Goal: Transaction & Acquisition: Purchase product/service

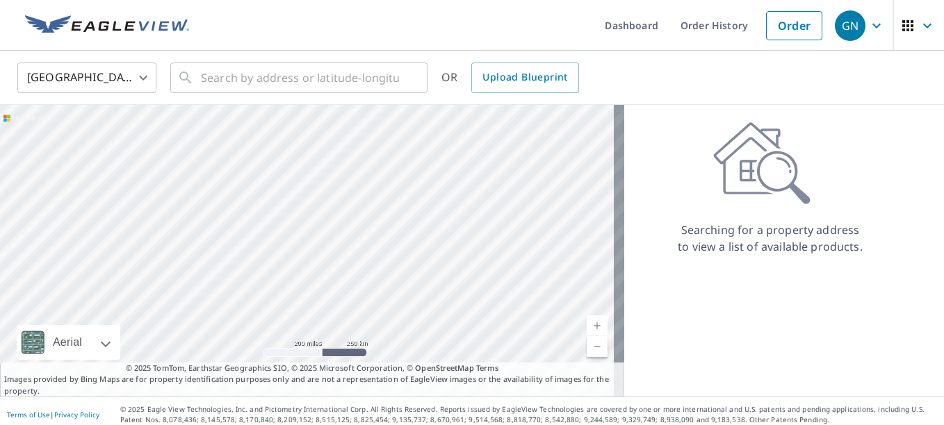
scroll to position [7, 0]
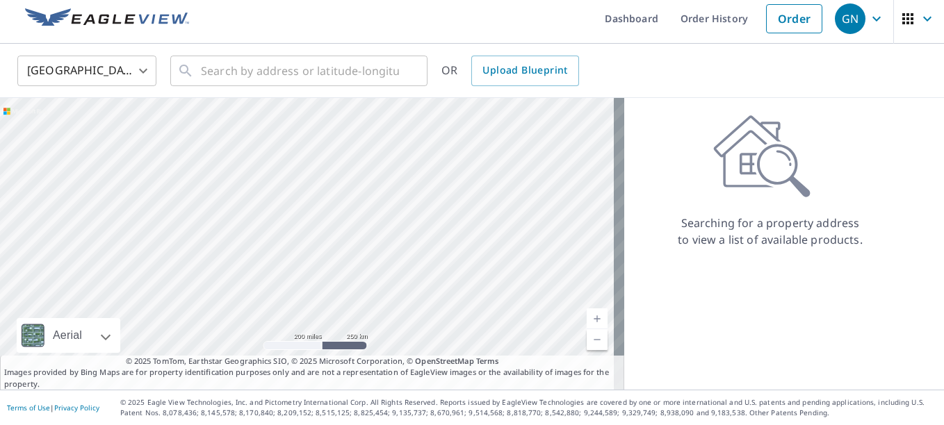
click at [695, 20] on link "Order History" at bounding box center [714, 18] width 90 height 51
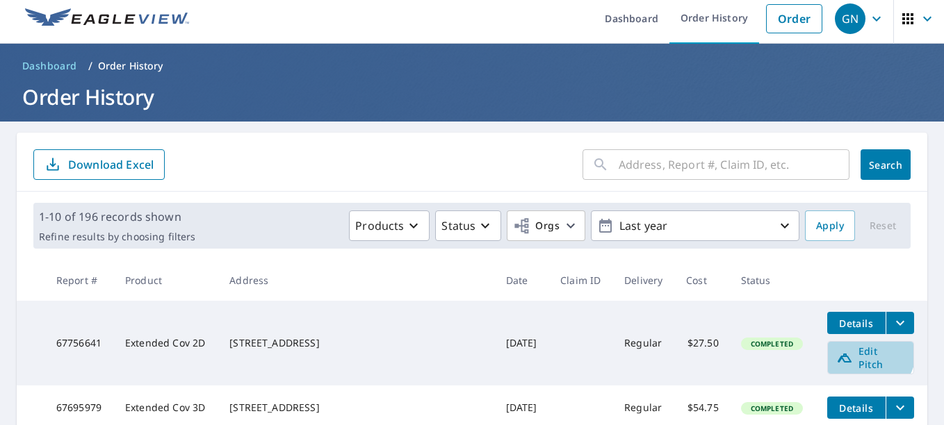
click at [840, 353] on span "Edit Pitch" at bounding box center [870, 358] width 69 height 26
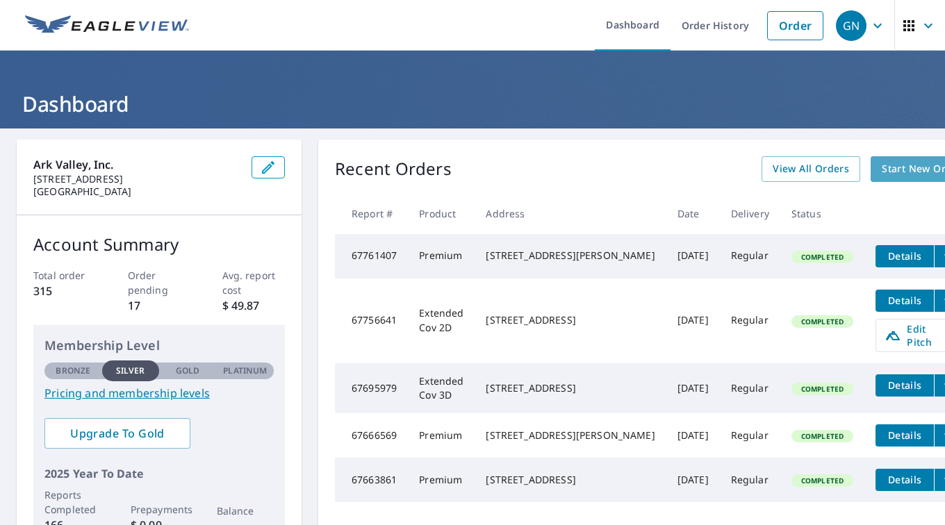
click at [882, 167] on span "Start New Order" at bounding box center [922, 169] width 81 height 17
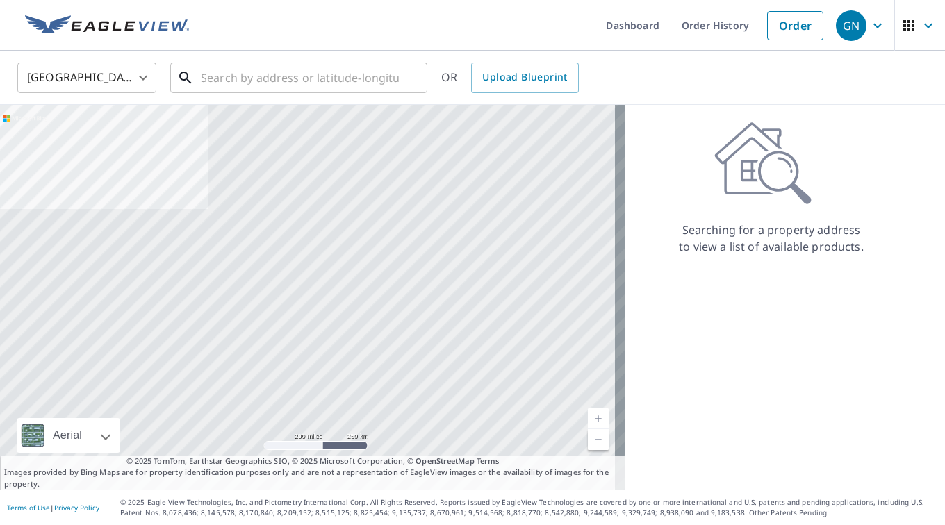
click at [280, 83] on input "text" at bounding box center [300, 77] width 198 height 39
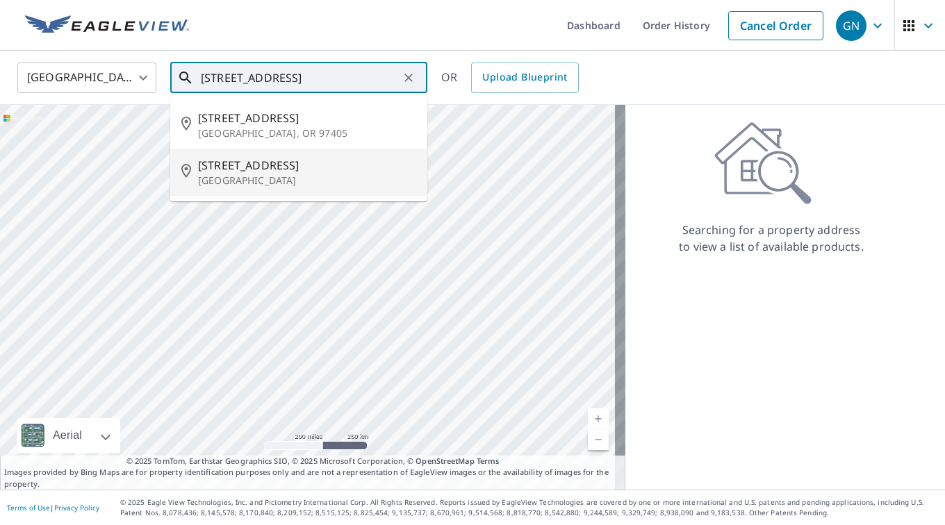
click at [254, 177] on p "Wellington, KS 67152" at bounding box center [307, 181] width 218 height 14
type input "650 E 30th Ave N Wellington, KS 67152"
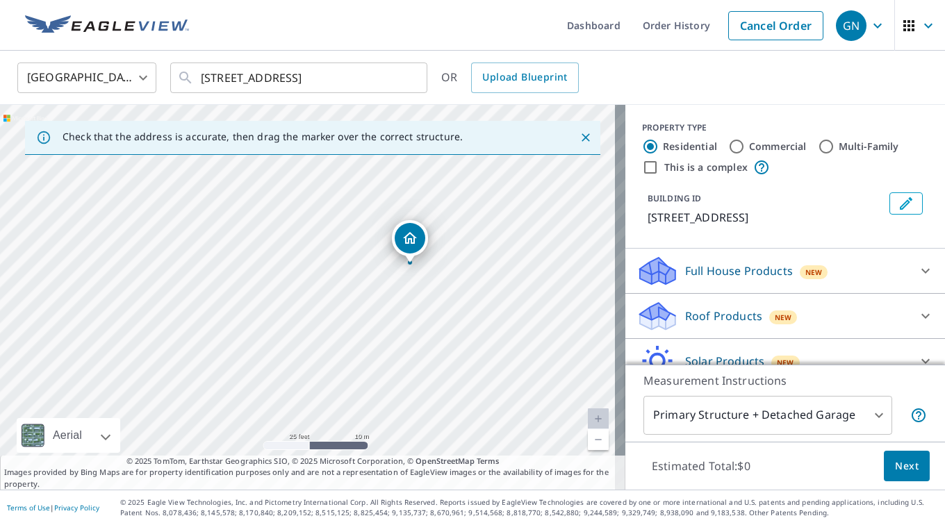
click at [640, 311] on icon at bounding box center [657, 311] width 35 height 17
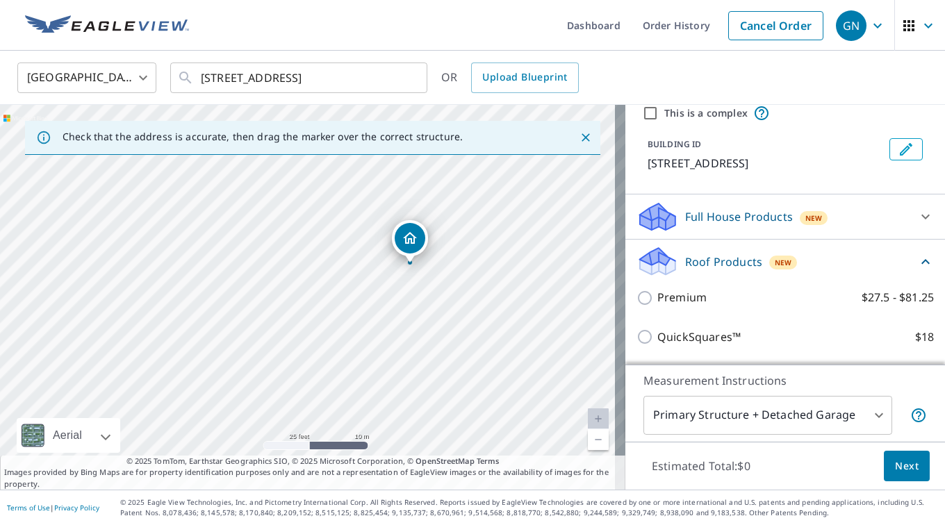
scroll to position [69, 0]
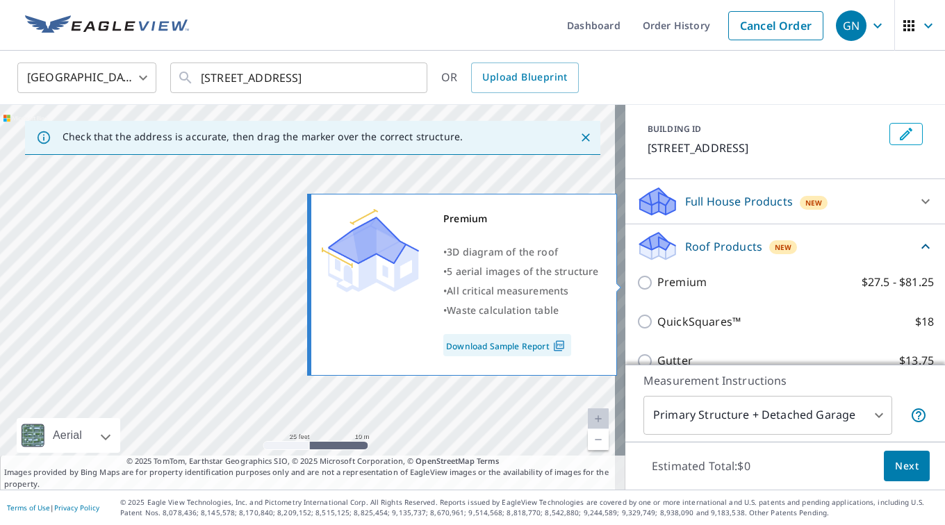
click at [637, 281] on input "Premium $27.5 - $81.25" at bounding box center [647, 282] width 21 height 17
checkbox input "true"
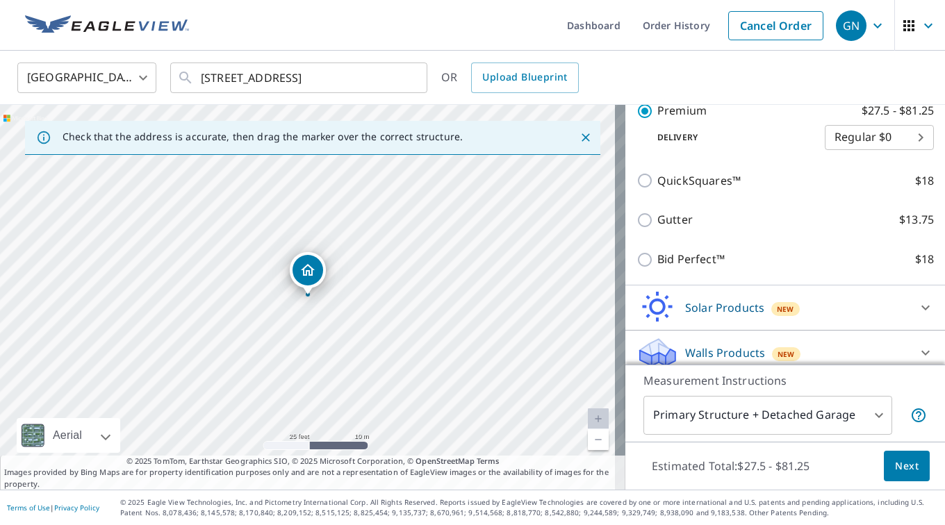
scroll to position [275, 0]
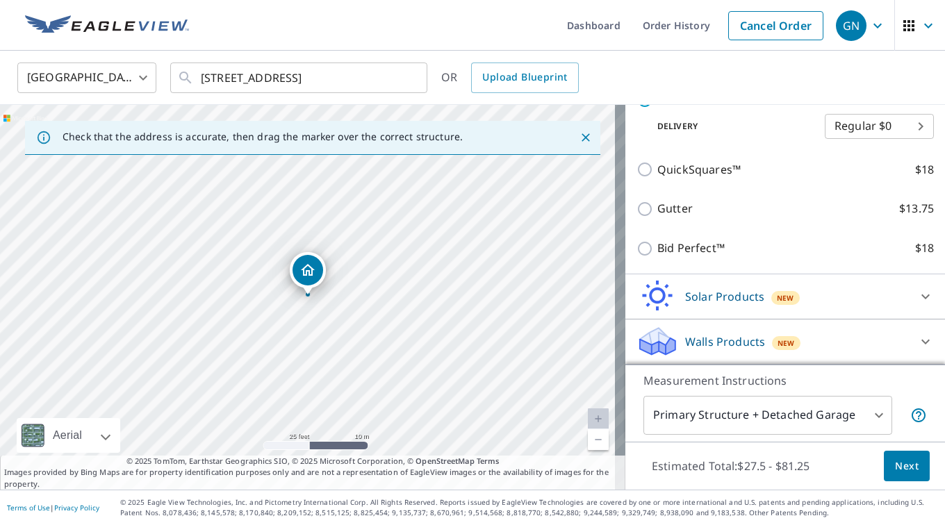
click at [900, 462] on span "Next" at bounding box center [907, 466] width 24 height 17
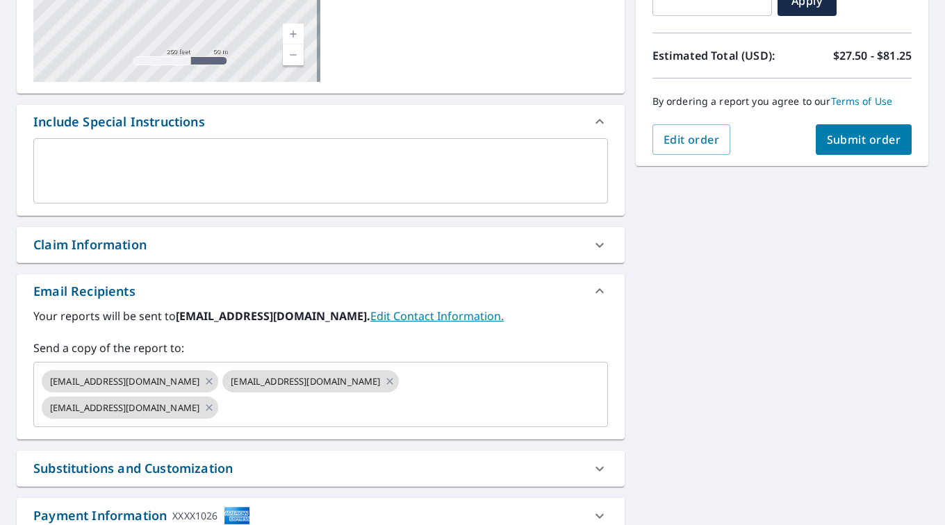
scroll to position [278, 0]
click at [384, 383] on icon at bounding box center [389, 380] width 11 height 15
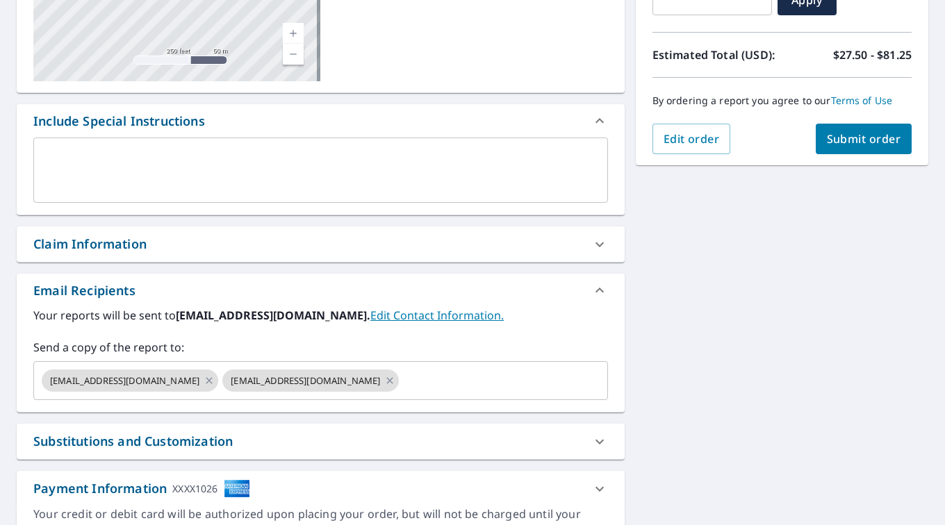
click at [384, 380] on icon at bounding box center [389, 380] width 11 height 15
checkbox input "true"
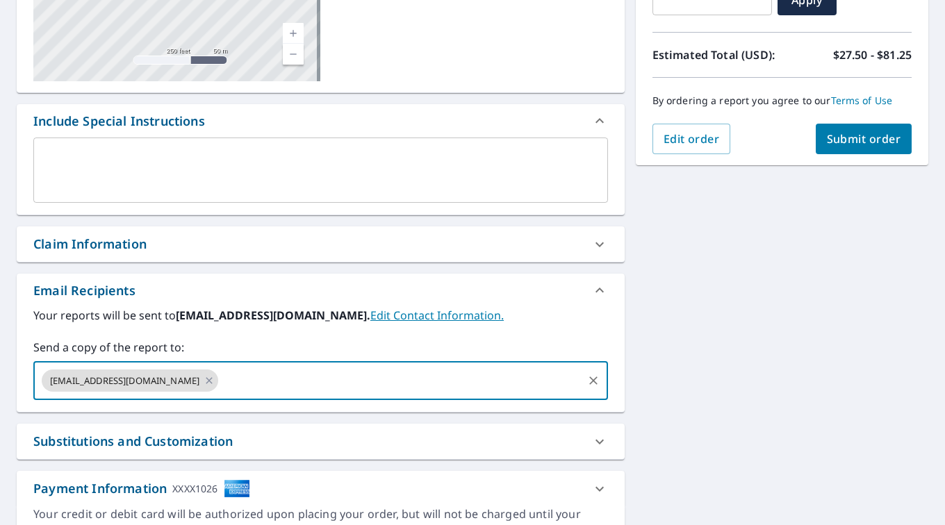
click at [220, 388] on input "text" at bounding box center [400, 381] width 360 height 26
type input "dougz.arkvalley@gmail.com"
click at [842, 142] on span "Submit order" at bounding box center [864, 138] width 74 height 15
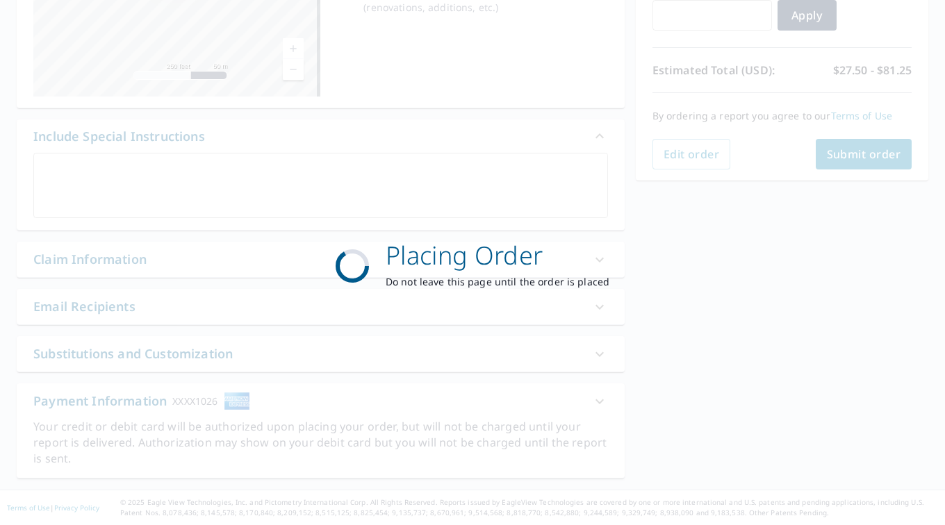
checkbox input "true"
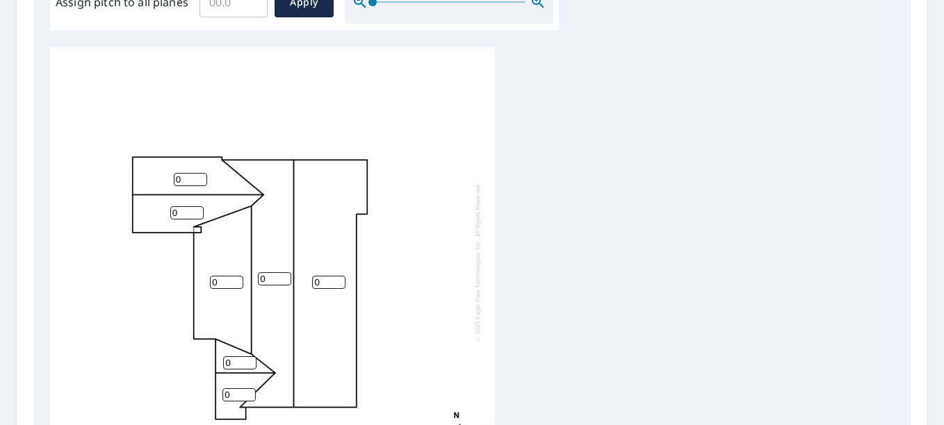
scroll to position [486, 0]
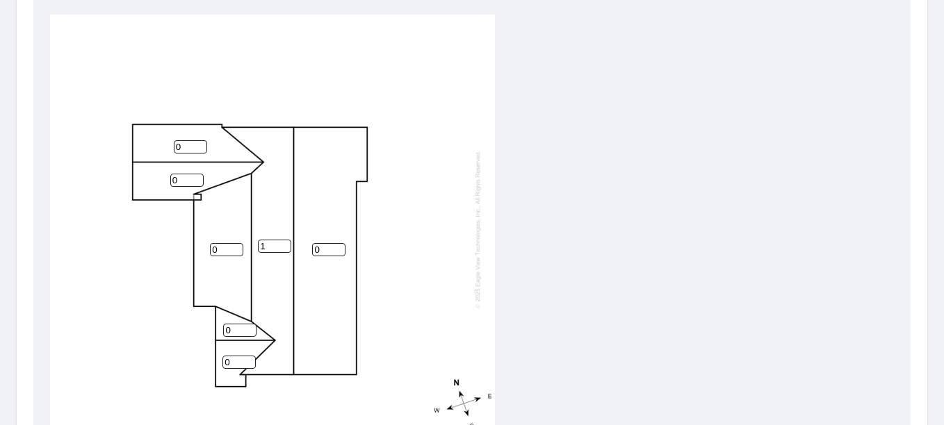
click at [287, 240] on input "1" at bounding box center [274, 246] width 33 height 13
click at [287, 240] on input "2" at bounding box center [274, 246] width 33 height 13
click at [287, 240] on input "3" at bounding box center [274, 246] width 33 height 13
type input "4"
click at [287, 240] on input "4" at bounding box center [274, 246] width 33 height 13
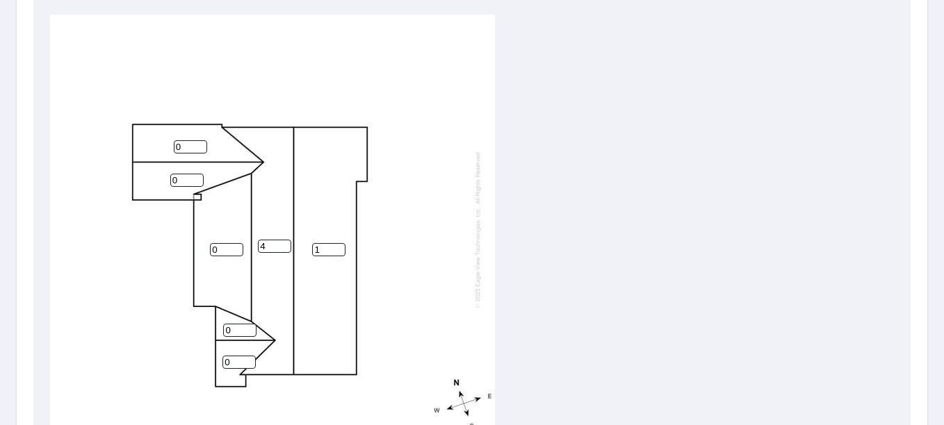
click at [340, 243] on input "1" at bounding box center [328, 249] width 33 height 13
click at [340, 243] on input "2" at bounding box center [328, 249] width 33 height 13
click at [340, 243] on input "3" at bounding box center [328, 249] width 33 height 13
type input "4"
click at [340, 243] on input "4" at bounding box center [328, 249] width 33 height 13
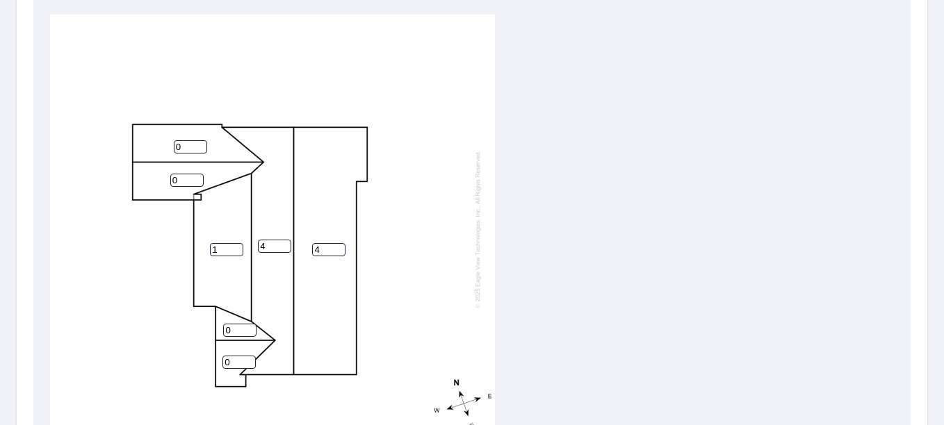
click at [236, 243] on input "1" at bounding box center [226, 249] width 33 height 13
click at [236, 243] on input "2" at bounding box center [226, 249] width 33 height 13
type input "3"
click at [236, 243] on input "3" at bounding box center [226, 249] width 33 height 13
click at [197, 174] on input "1" at bounding box center [186, 180] width 33 height 13
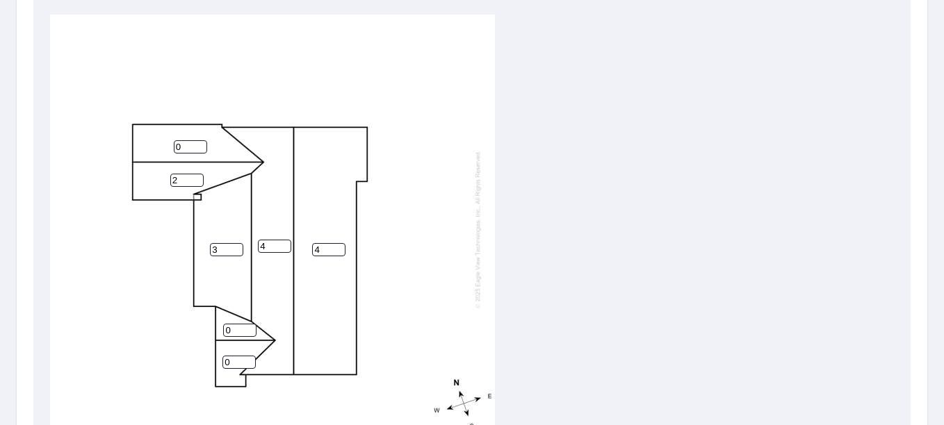
click at [197, 174] on input "2" at bounding box center [186, 180] width 33 height 13
click at [197, 174] on input "3" at bounding box center [186, 180] width 33 height 13
click at [197, 174] on input "4" at bounding box center [186, 180] width 33 height 13
type input "5"
click at [197, 174] on input "5" at bounding box center [186, 180] width 33 height 13
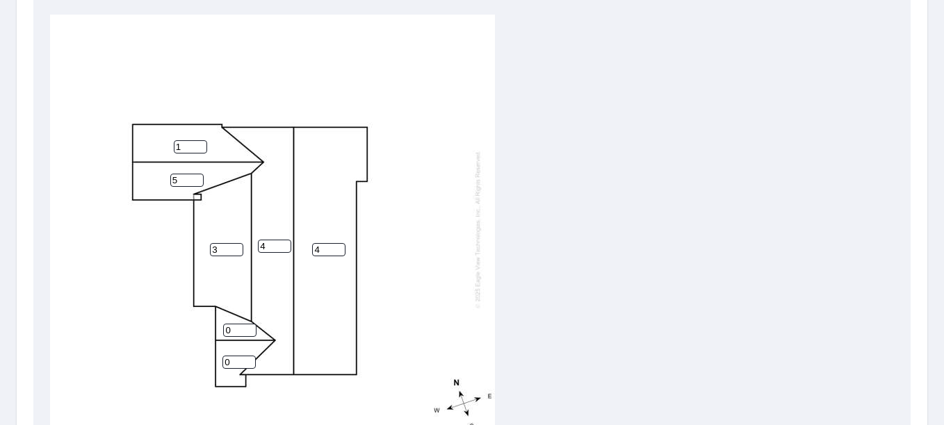
click at [197, 140] on input "1" at bounding box center [190, 146] width 33 height 13
click at [197, 140] on input "2" at bounding box center [190, 146] width 33 height 13
click at [197, 140] on input "3" at bounding box center [190, 146] width 33 height 13
click at [197, 140] on input "4" at bounding box center [190, 146] width 33 height 13
type input "5"
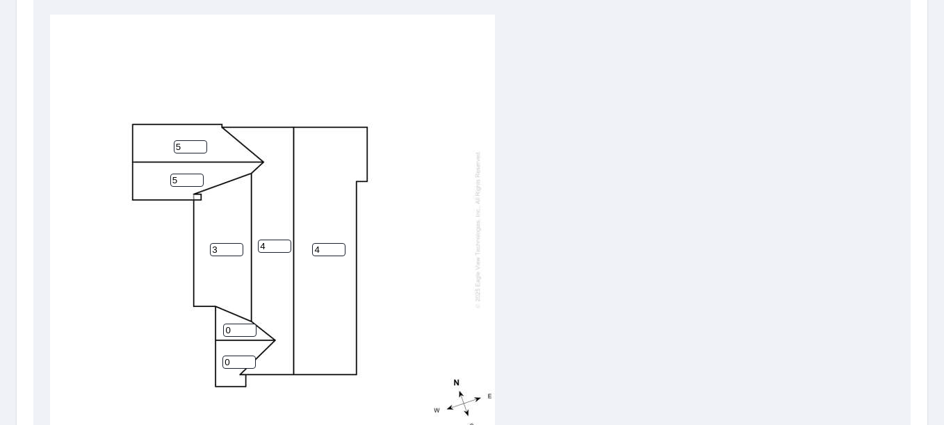
click at [197, 140] on input "5" at bounding box center [190, 146] width 33 height 13
click at [250, 324] on input "1" at bounding box center [239, 330] width 33 height 13
click at [250, 324] on input "2" at bounding box center [239, 330] width 33 height 13
click at [250, 324] on input "3" at bounding box center [239, 330] width 33 height 13
click at [250, 324] on input "4" at bounding box center [239, 330] width 33 height 13
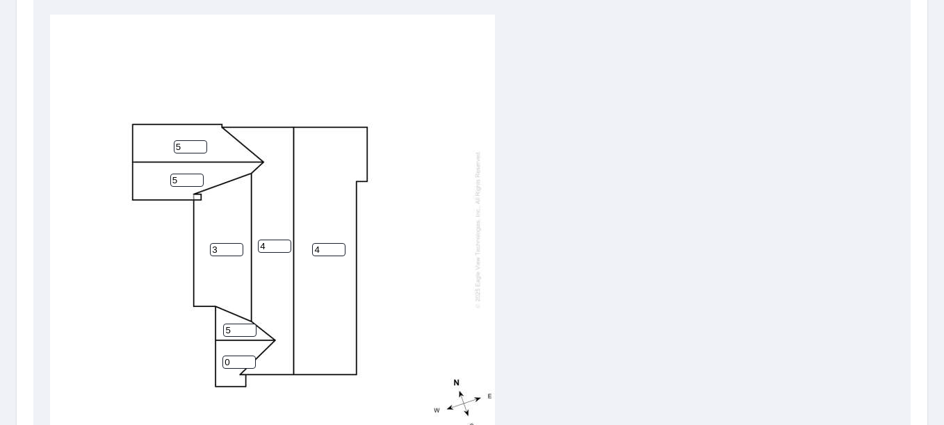
type input "5"
click at [250, 324] on input "5" at bounding box center [239, 330] width 33 height 13
click at [246, 356] on input "1" at bounding box center [238, 362] width 33 height 13
click at [246, 356] on input "2" at bounding box center [238, 362] width 33 height 13
click at [246, 356] on input "3" at bounding box center [238, 362] width 33 height 13
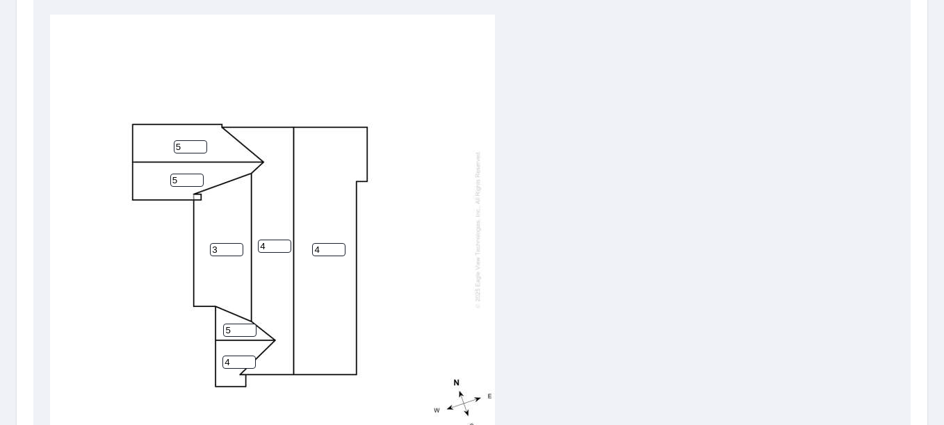
click at [246, 356] on input "4" at bounding box center [238, 362] width 33 height 13
type input "5"
click at [246, 356] on input "5" at bounding box center [238, 362] width 33 height 13
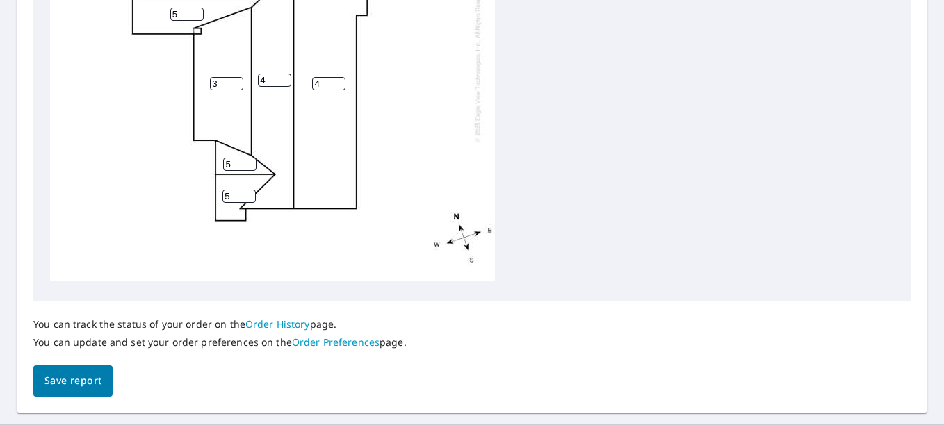
scroll to position [675, 0]
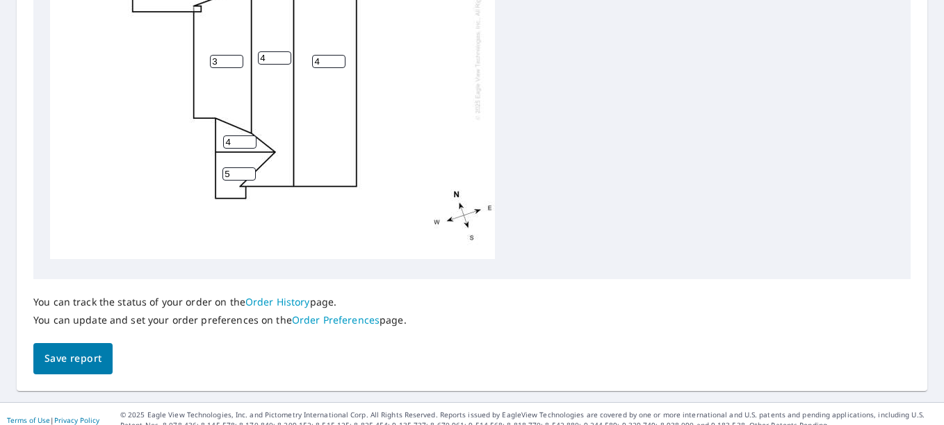
type input "4"
click at [251, 136] on input "4" at bounding box center [239, 142] width 33 height 13
type input "4"
click at [247, 167] on input "4" at bounding box center [238, 173] width 33 height 13
click at [77, 350] on span "Save report" at bounding box center [72, 358] width 57 height 17
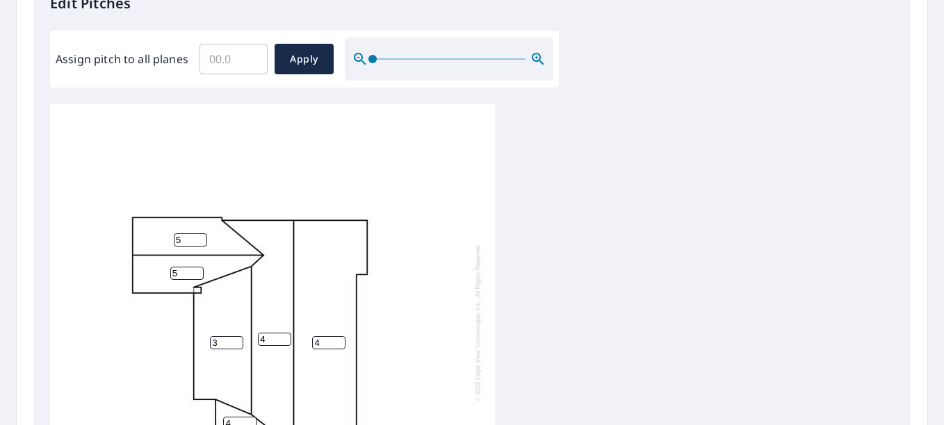
scroll to position [396, 0]
click at [308, 58] on span "Apply" at bounding box center [304, 59] width 37 height 17
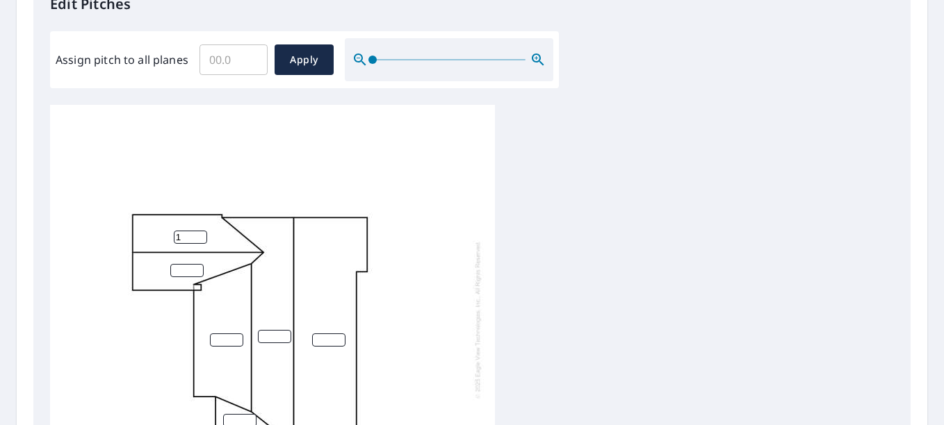
click at [202, 231] on input "1" at bounding box center [190, 237] width 33 height 13
click at [202, 231] on input "2" at bounding box center [190, 237] width 33 height 13
click at [202, 231] on input "3" at bounding box center [190, 237] width 33 height 13
click at [202, 231] on input "4" at bounding box center [190, 237] width 33 height 13
type input "5"
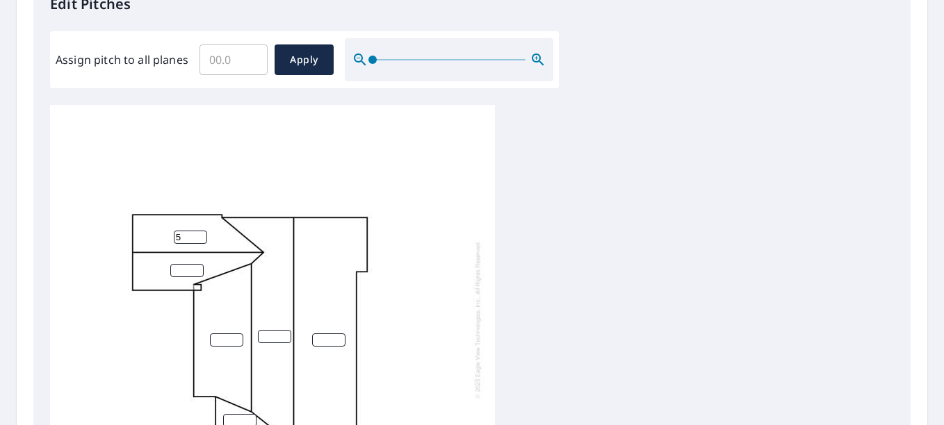
click at [202, 231] on input "5" at bounding box center [190, 237] width 33 height 13
click at [198, 264] on input "0" at bounding box center [186, 270] width 33 height 13
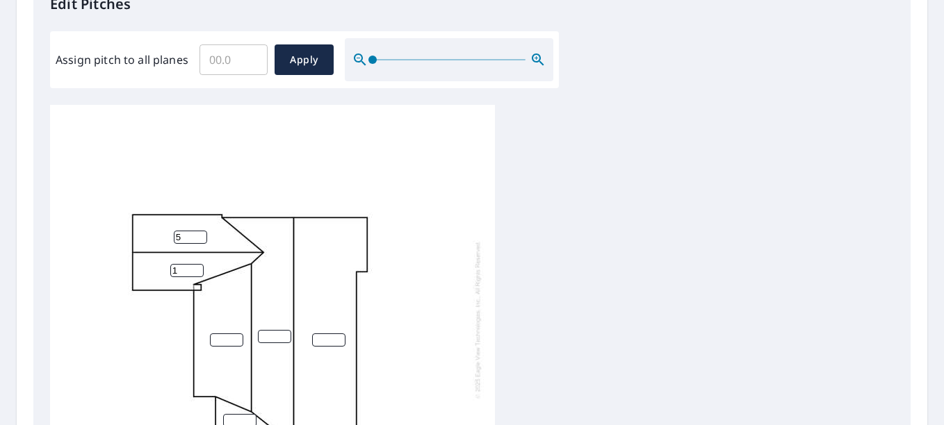
click at [198, 264] on input "1" at bounding box center [186, 270] width 33 height 13
click at [198, 264] on input "2" at bounding box center [186, 270] width 33 height 13
click at [198, 264] on input "3" at bounding box center [186, 270] width 33 height 13
click at [198, 264] on input "4" at bounding box center [186, 270] width 33 height 13
type input "5"
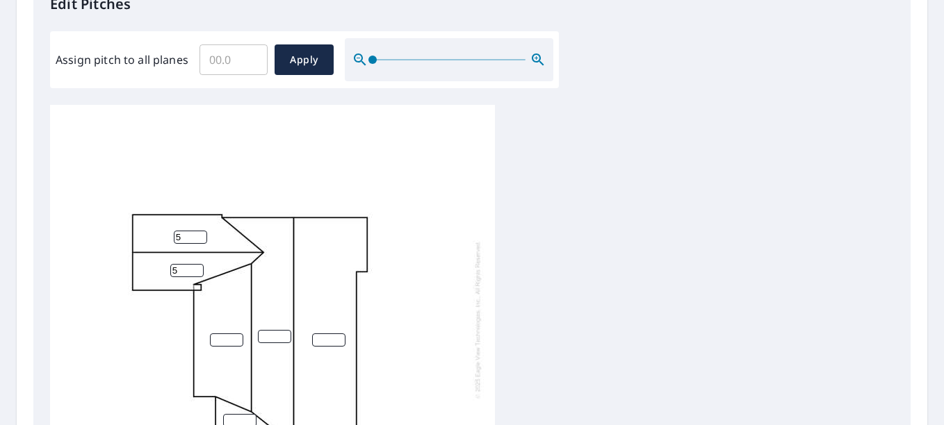
click at [198, 264] on input "5" at bounding box center [186, 270] width 33 height 13
click at [237, 334] on input "1" at bounding box center [226, 340] width 33 height 13
click at [237, 334] on input "2" at bounding box center [226, 340] width 33 height 13
type input "3"
click at [237, 334] on input "3" at bounding box center [226, 340] width 33 height 13
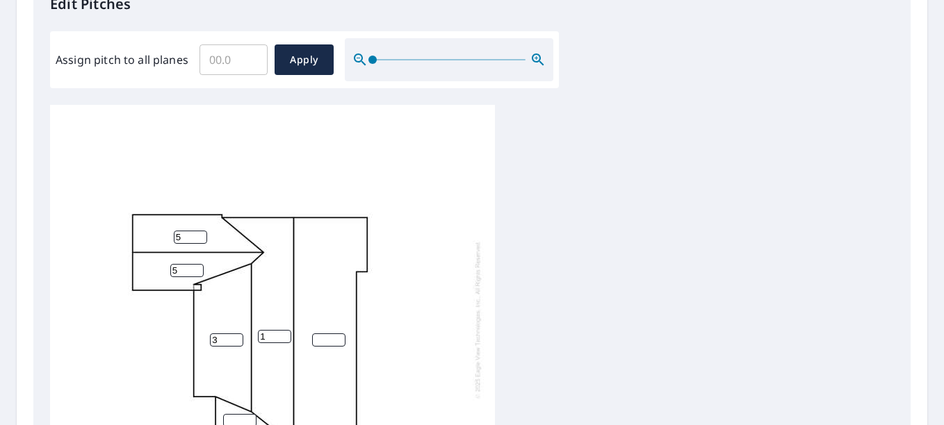
click at [285, 330] on input "1" at bounding box center [274, 336] width 33 height 13
click at [285, 330] on input "2" at bounding box center [274, 336] width 33 height 13
click at [285, 330] on input "3" at bounding box center [274, 336] width 33 height 13
click at [285, 330] on input "4" at bounding box center [274, 336] width 33 height 13
click at [285, 330] on input "5" at bounding box center [274, 336] width 33 height 13
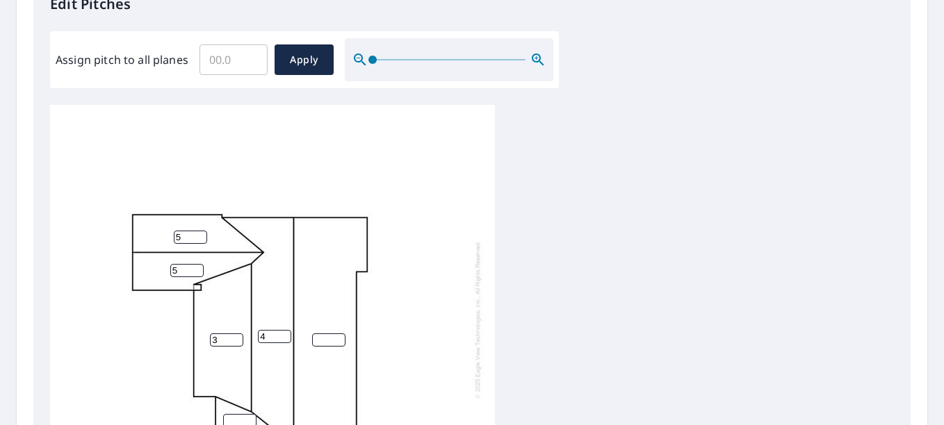
type input "4"
click at [284, 330] on input "4" at bounding box center [274, 336] width 33 height 13
click at [338, 334] on input "1" at bounding box center [328, 340] width 33 height 13
click at [338, 334] on input "2" at bounding box center [328, 340] width 33 height 13
click at [338, 334] on input "3" at bounding box center [328, 340] width 33 height 13
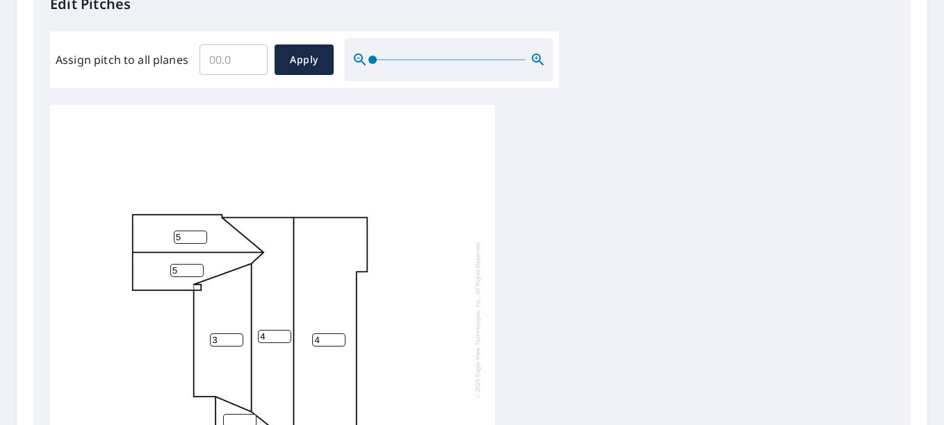
type input "4"
click at [338, 334] on input "4" at bounding box center [328, 340] width 33 height 13
click at [250, 414] on input "1" at bounding box center [239, 420] width 33 height 13
click at [250, 414] on input "2" at bounding box center [239, 420] width 33 height 13
click at [250, 414] on input "3" at bounding box center [239, 420] width 33 height 13
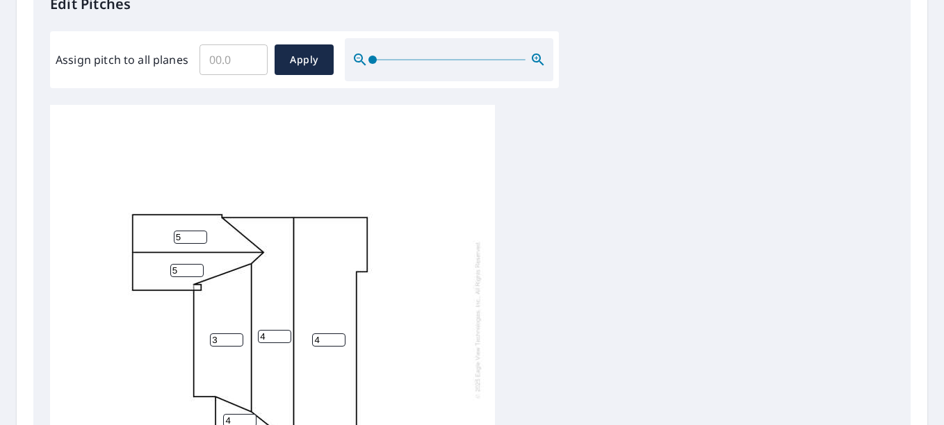
type input "4"
click at [250, 414] on input "4" at bounding box center [239, 420] width 33 height 13
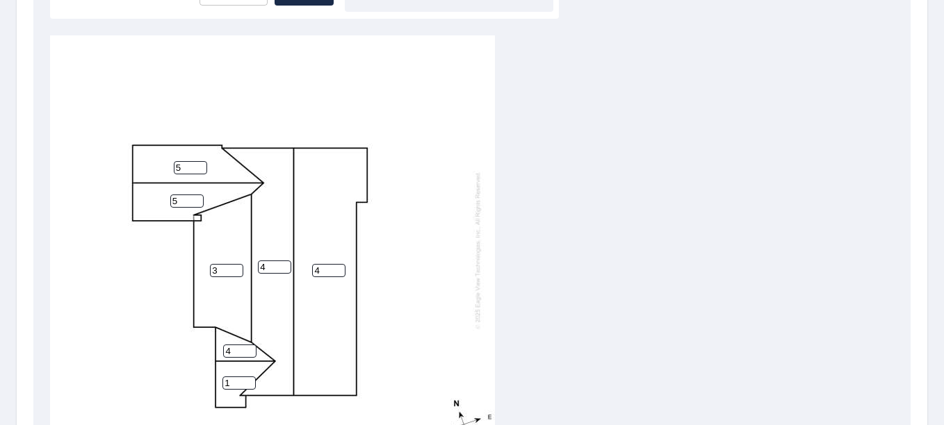
click at [248, 377] on input "1" at bounding box center [238, 383] width 33 height 13
click at [248, 377] on input "2" at bounding box center [238, 383] width 33 height 13
click at [248, 377] on input "3" at bounding box center [238, 383] width 33 height 13
click at [248, 377] on input "4" at bounding box center [238, 383] width 33 height 13
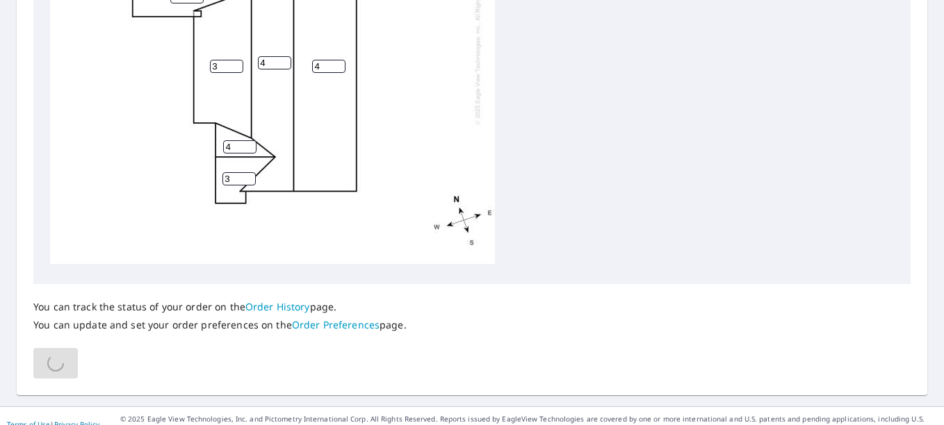
scroll to position [674, 0]
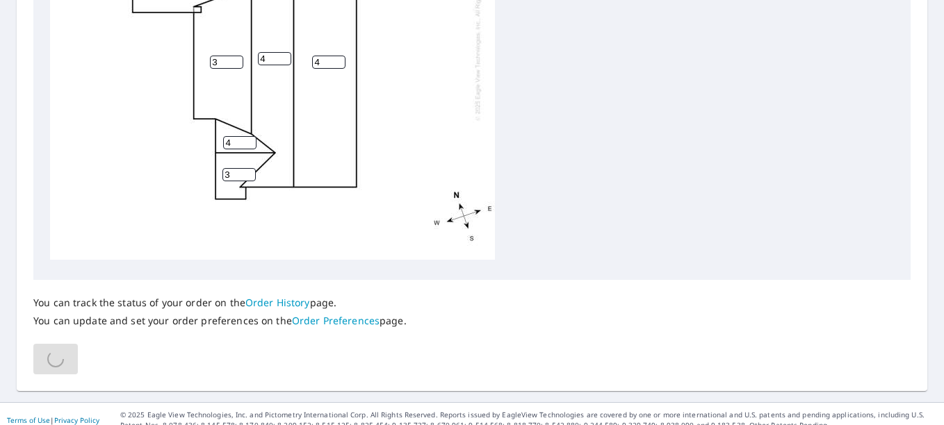
type input "4"
click at [247, 168] on input "4" at bounding box center [238, 174] width 33 height 13
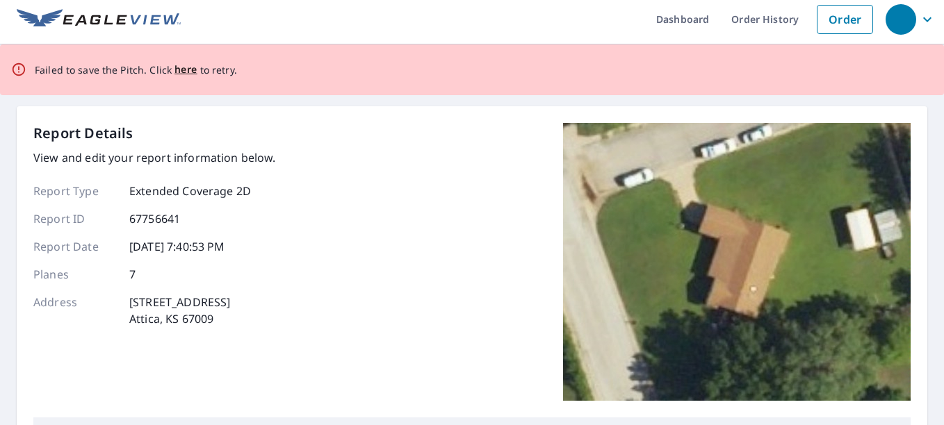
scroll to position [0, 0]
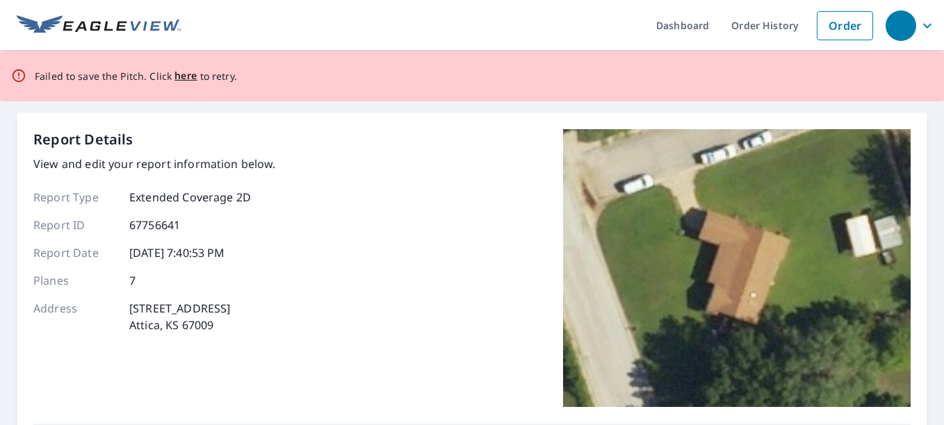
click at [184, 74] on span "here" at bounding box center [185, 75] width 23 height 17
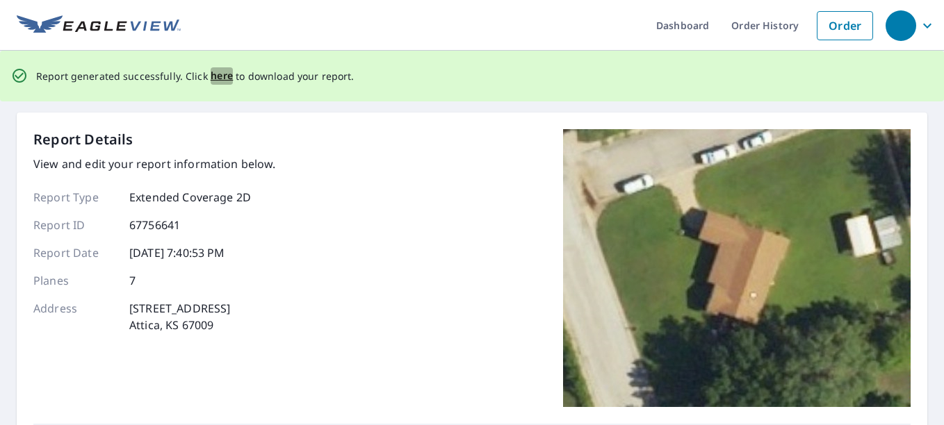
click at [218, 79] on span "here" at bounding box center [222, 75] width 23 height 17
